Goal: Task Accomplishment & Management: Manage account settings

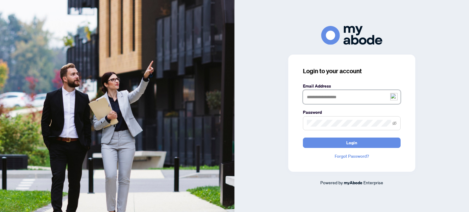
click at [317, 98] on input "text" at bounding box center [352, 97] width 98 height 14
type input "**********"
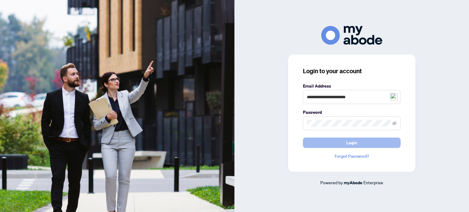
click at [356, 145] on span "Login" at bounding box center [351, 143] width 11 height 10
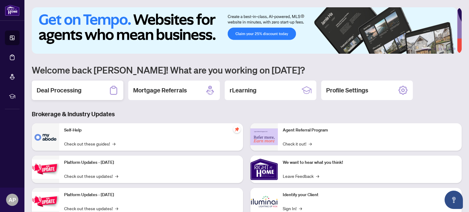
click at [107, 90] on div "Deal Processing" at bounding box center [78, 91] width 92 height 20
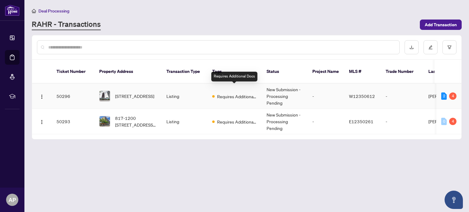
click at [231, 93] on span "Requires Additional Docs" at bounding box center [237, 96] width 40 height 7
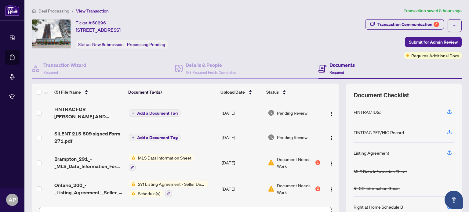
click at [152, 111] on span "Add a Document Tag" at bounding box center [157, 113] width 41 height 4
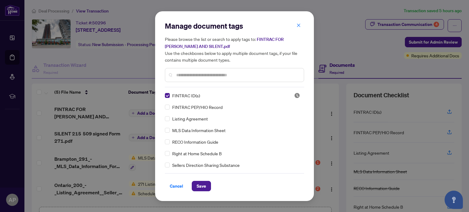
click at [189, 76] on input "text" at bounding box center [237, 75] width 123 height 7
click at [201, 185] on span "Save" at bounding box center [201, 186] width 9 height 10
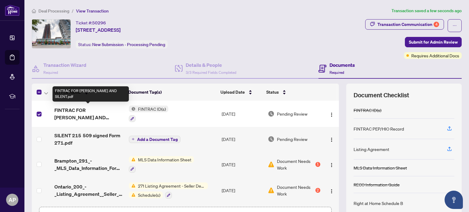
click at [77, 111] on span "FINTRAC FOR WALKER AND SILENT.pdf" at bounding box center [88, 114] width 69 height 15
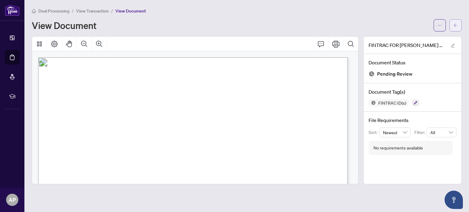
click at [454, 27] on icon "arrow-left" at bounding box center [455, 25] width 4 height 4
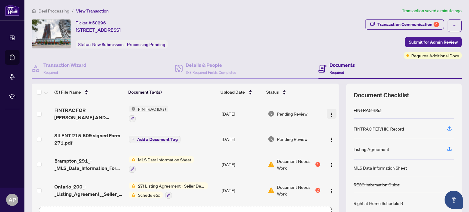
click at [329, 112] on img "button" at bounding box center [331, 114] width 5 height 5
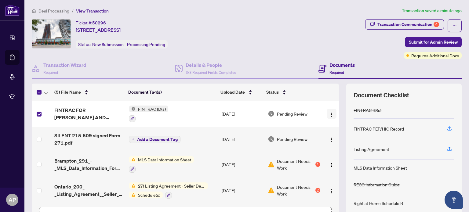
click at [329, 114] on img "button" at bounding box center [331, 114] width 5 height 5
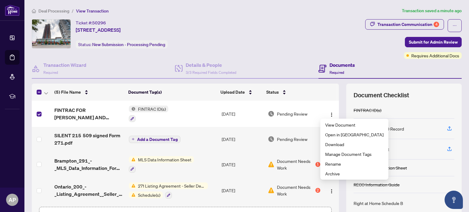
click at [267, 48] on div "Ticket #: 50296 509-215 Queen St, Brampton, Ontario L6W 0A9, Canada Status: New…" at bounding box center [197, 33] width 331 height 29
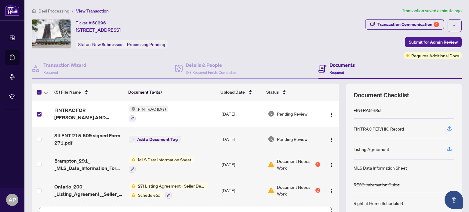
click at [329, 66] on h4 "Documents" at bounding box center [341, 64] width 25 height 7
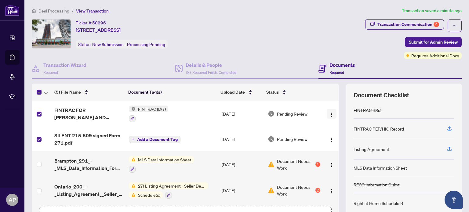
click at [329, 113] on img "button" at bounding box center [331, 114] width 5 height 5
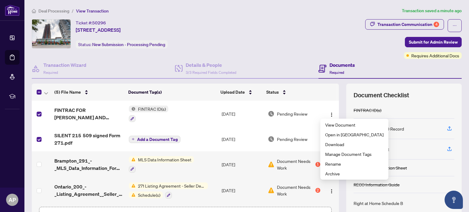
click at [375, 69] on div "Documents Required" at bounding box center [389, 69] width 143 height 20
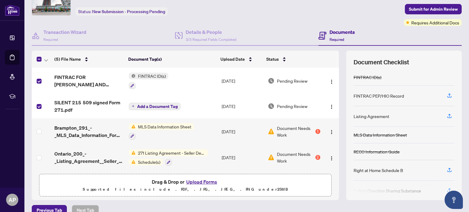
scroll to position [43, 0]
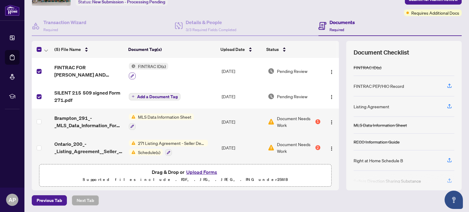
click at [129, 74] on button "button" at bounding box center [132, 76] width 7 height 7
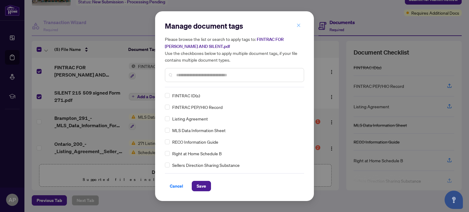
click at [297, 25] on icon "close" at bounding box center [298, 25] width 4 height 4
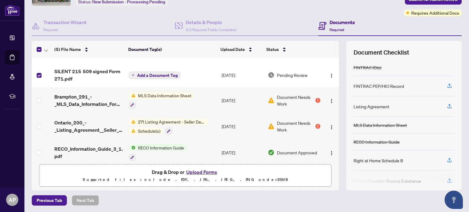
scroll to position [26, 0]
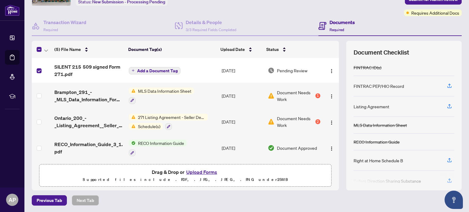
click at [199, 171] on button "Upload Forms" at bounding box center [201, 172] width 34 height 8
click at [201, 172] on button "Upload Forms" at bounding box center [201, 172] width 34 height 8
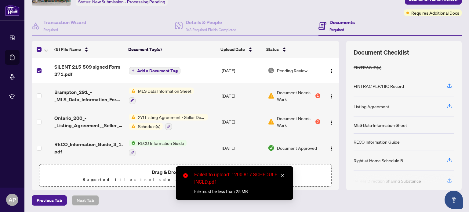
click at [284, 174] on icon "close" at bounding box center [282, 176] width 4 height 4
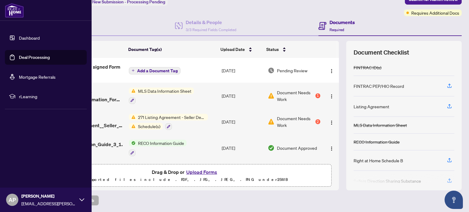
click at [31, 60] on link "Deal Processing" at bounding box center [34, 57] width 31 height 5
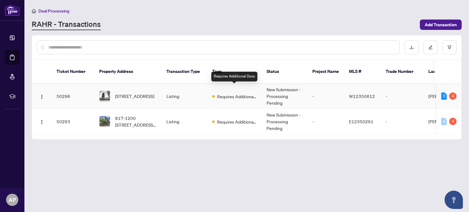
click at [240, 93] on span "Requires Additional Docs" at bounding box center [237, 96] width 40 height 7
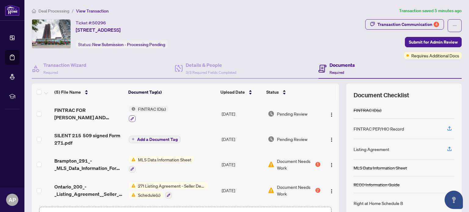
click at [131, 117] on icon "button" at bounding box center [132, 118] width 3 height 3
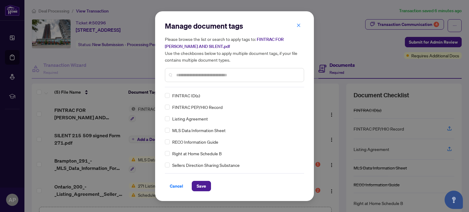
click at [283, 91] on div "Manage document tags Please browse the list or search to apply tags to: FINTRAC…" at bounding box center [234, 106] width 139 height 170
click at [299, 25] on icon "close" at bounding box center [298, 25] width 3 height 3
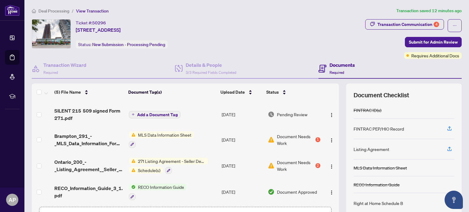
scroll to position [26, 0]
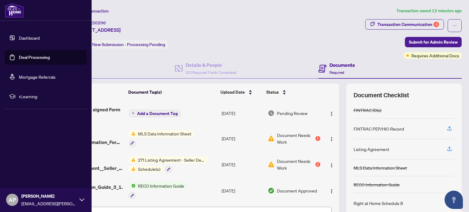
click at [28, 58] on link "Deal Processing" at bounding box center [34, 57] width 31 height 5
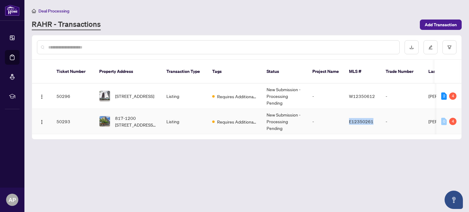
drag, startPoint x: 346, startPoint y: 113, endPoint x: 373, endPoint y: 113, distance: 26.6
click at [373, 113] on td "E12350261" at bounding box center [362, 121] width 37 height 25
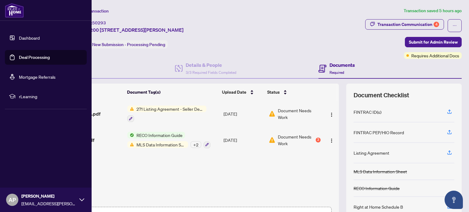
click at [29, 55] on link "Deal Processing" at bounding box center [34, 57] width 31 height 5
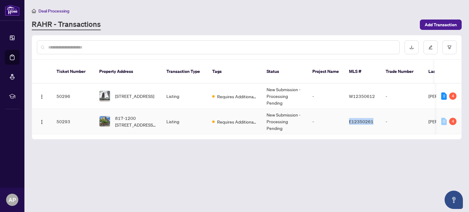
drag, startPoint x: 373, startPoint y: 113, endPoint x: 349, endPoint y: 114, distance: 24.4
click at [349, 114] on td "E12350261" at bounding box center [362, 121] width 37 height 25
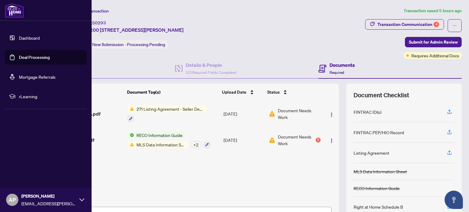
click at [35, 57] on link "Deal Processing" at bounding box center [34, 57] width 31 height 5
